Goal: Communication & Community: Participate in discussion

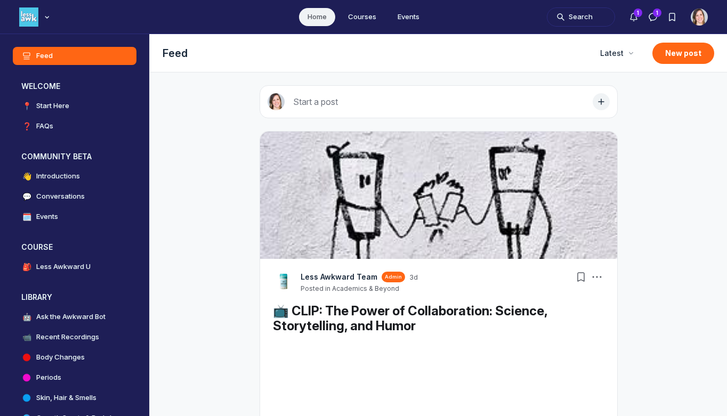
scroll to position [3071, 2043]
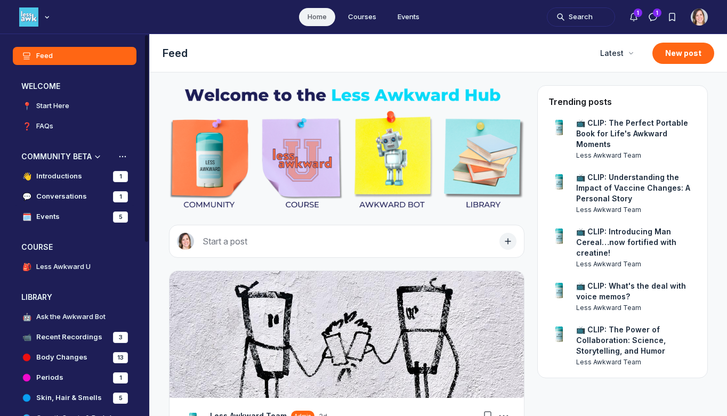
click at [84, 193] on h4 "Conversations" at bounding box center [61, 196] width 51 height 11
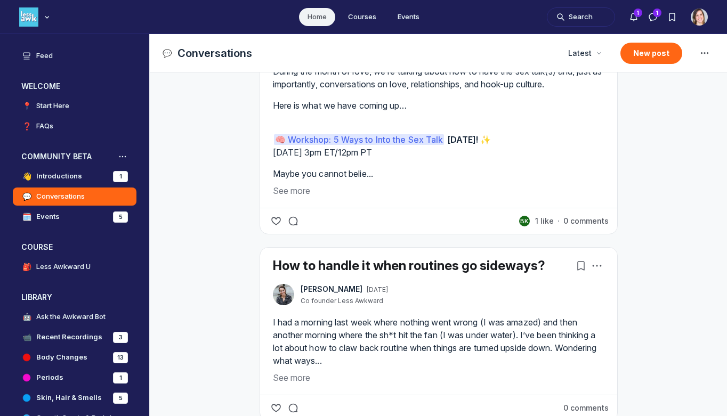
scroll to position [1971, 0]
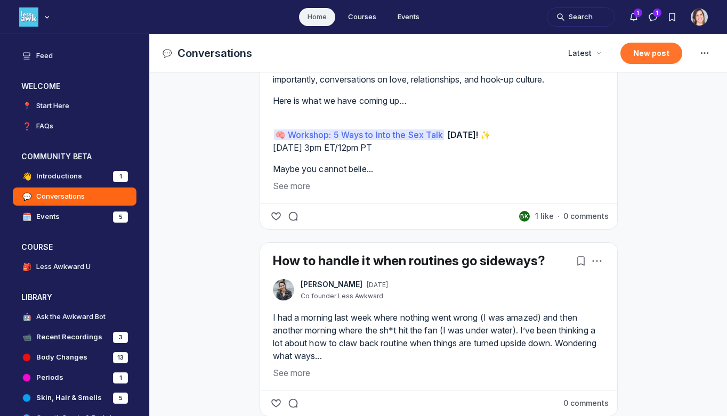
click at [636, 50] on button "New post" at bounding box center [652, 53] width 62 height 21
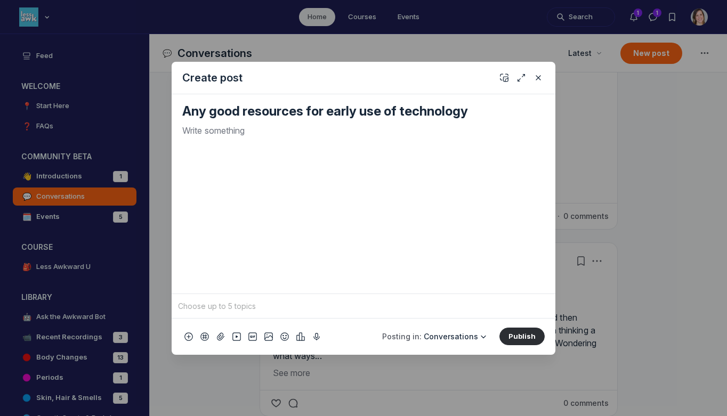
type textarea "Any good resources for early use of technology"
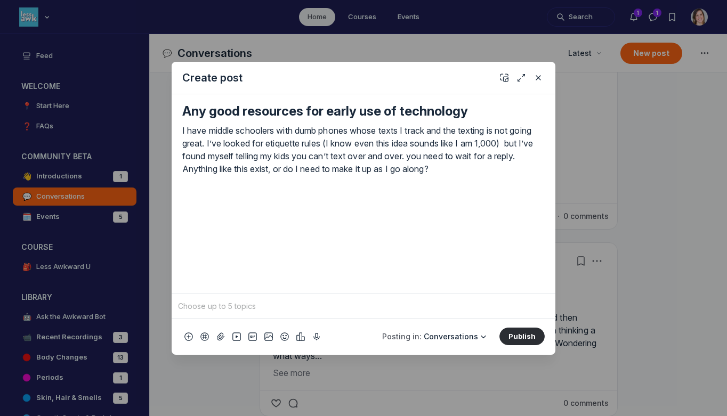
click at [448, 157] on p "I have middle schoolers with dumb phones whose texts I track and the texting is…" at bounding box center [363, 149] width 363 height 51
click at [204, 170] on p "I have middle schoolers with dumb phones whose texts I track and the texting is…" at bounding box center [363, 149] width 363 height 51
click at [516, 338] on button "Publish" at bounding box center [522, 336] width 45 height 17
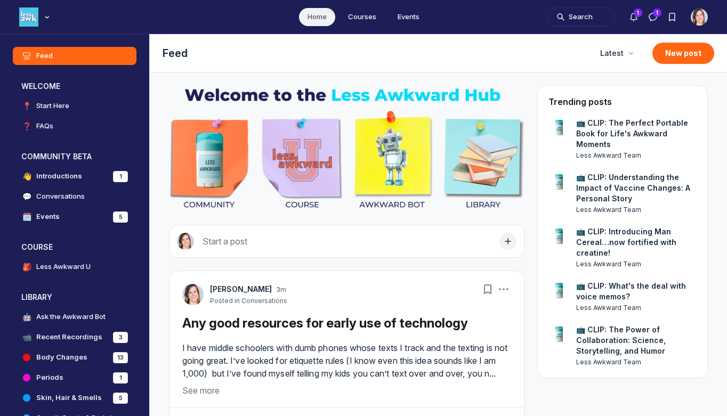
scroll to position [3071, 2043]
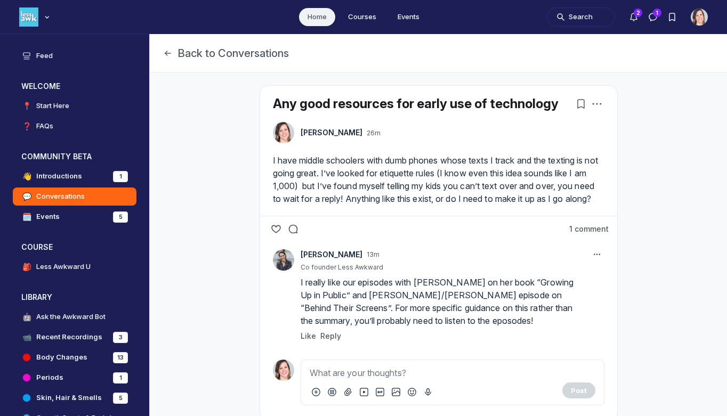
scroll to position [69, 0]
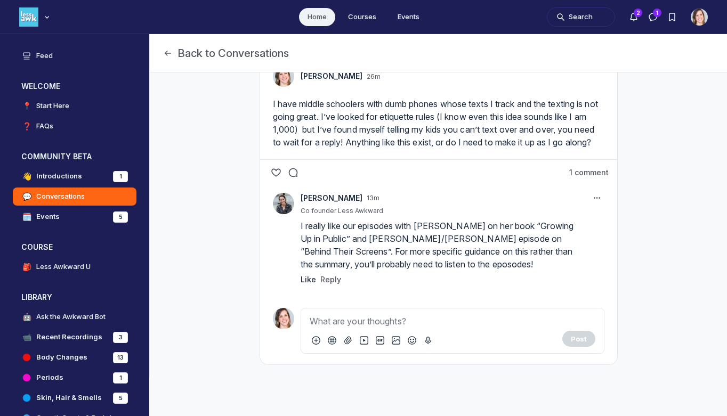
click at [301, 277] on span "Like" at bounding box center [308, 279] width 15 height 9
click at [321, 322] on p "Main Content" at bounding box center [453, 321] width 286 height 13
click at [579, 337] on button "Post" at bounding box center [579, 339] width 33 height 16
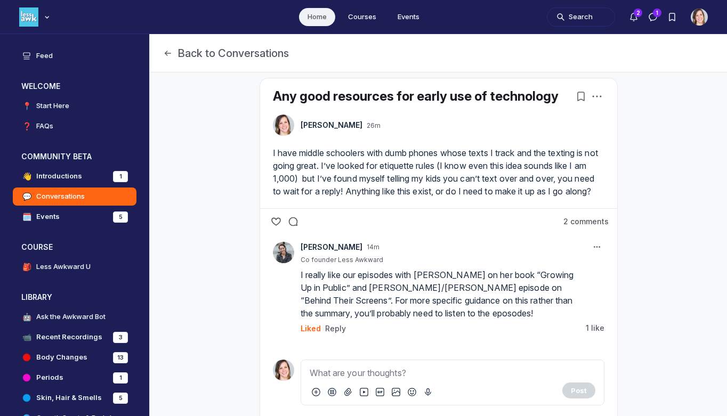
scroll to position [21, 0]
